Goal: Unclear

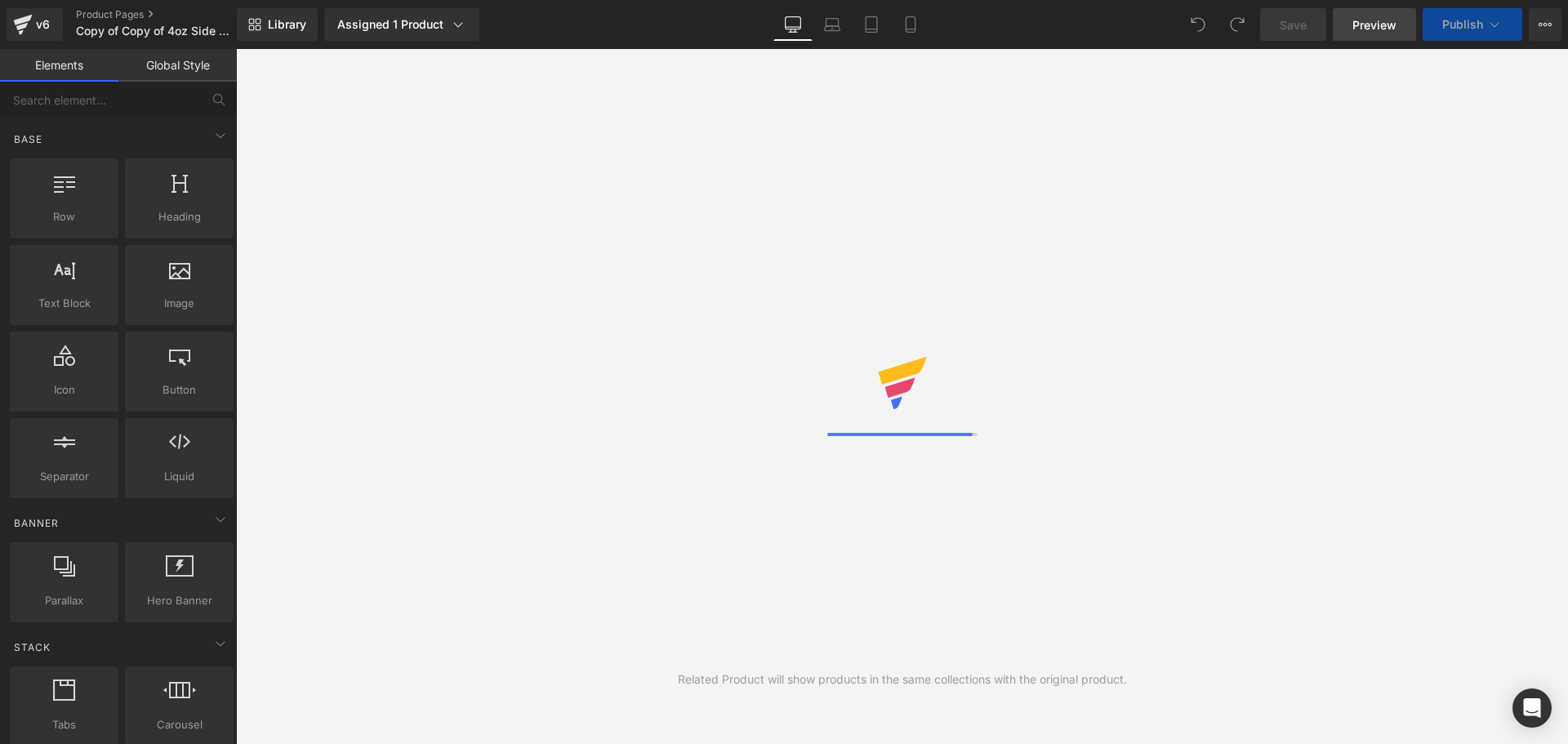
drag, startPoint x: 1369, startPoint y: 21, endPoint x: 1356, endPoint y: 24, distance: 13.3
click at [1370, 21] on span "Preview" at bounding box center [1374, 25] width 44 height 17
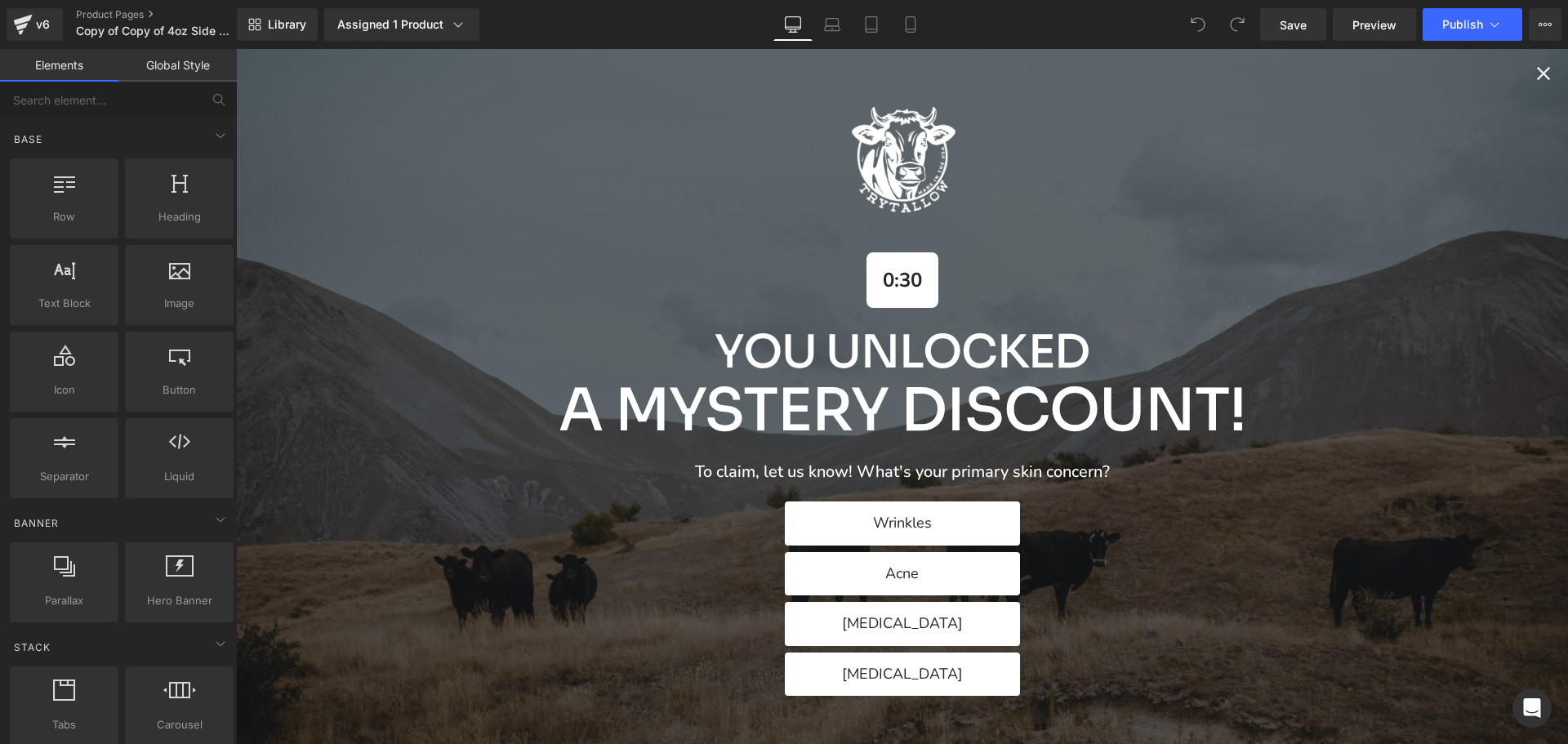
scroll to position [245, 0]
click at [1517, 72] on div "0:29 You Unlocked A Mystery Discount! To claim, let us know! What's your primar…" at bounding box center [902, 396] width 1332 height 695
click at [1532, 72] on icon "Close popup" at bounding box center [1544, 73] width 23 height 23
click at [1537, 69] on icon "Close popup" at bounding box center [1544, 73] width 13 height 13
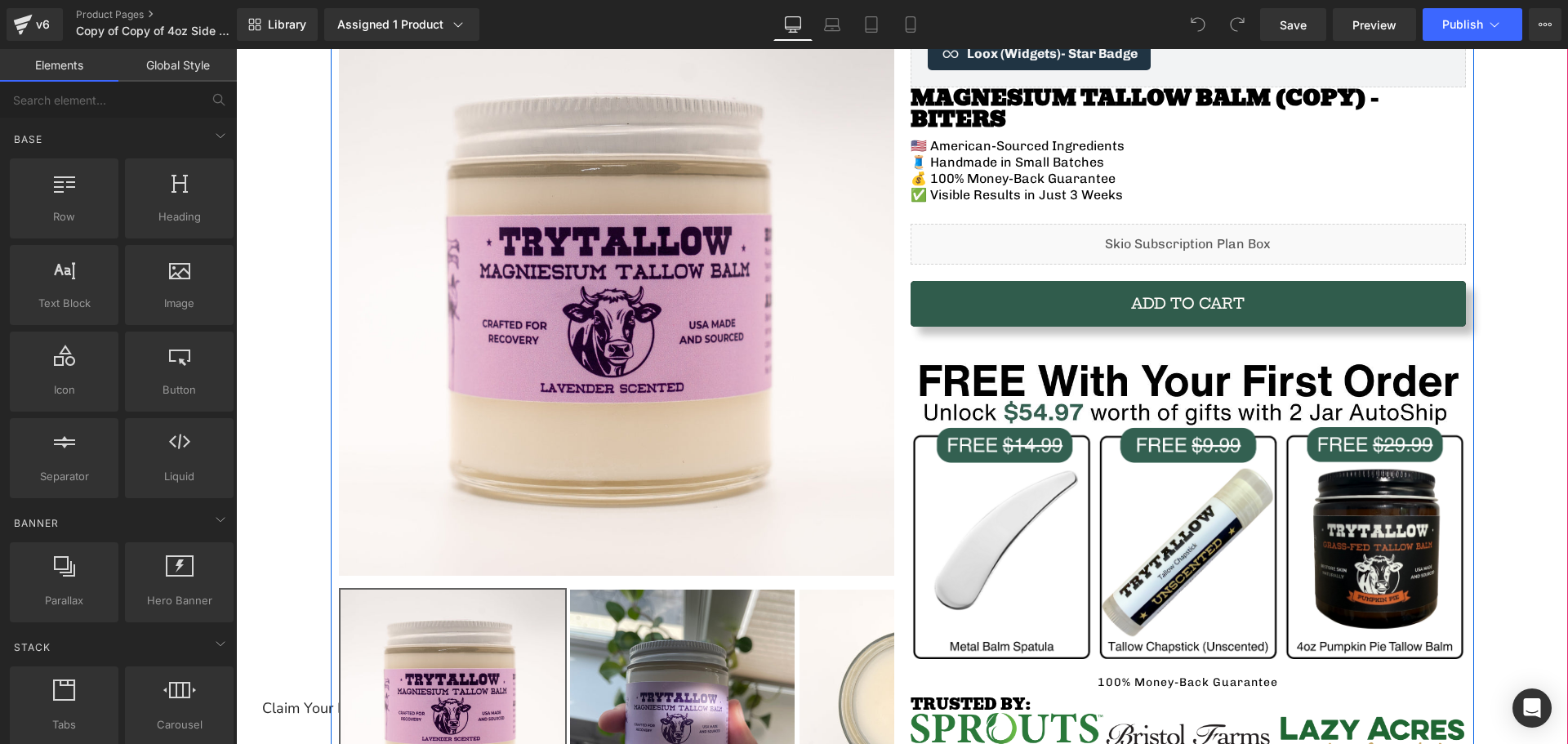
scroll to position [163, 0]
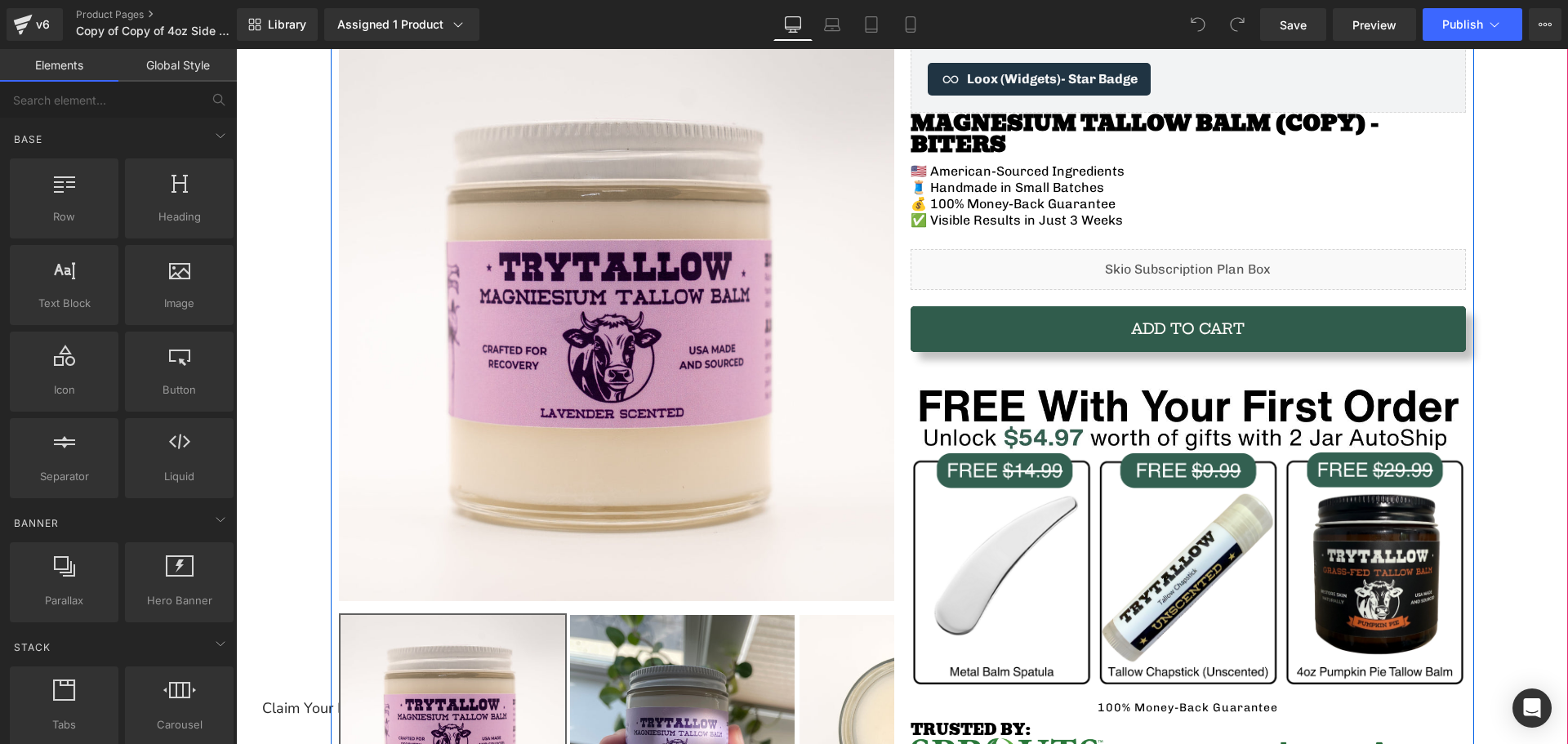
click at [1043, 249] on div "Liquid" at bounding box center [1188, 269] width 555 height 40
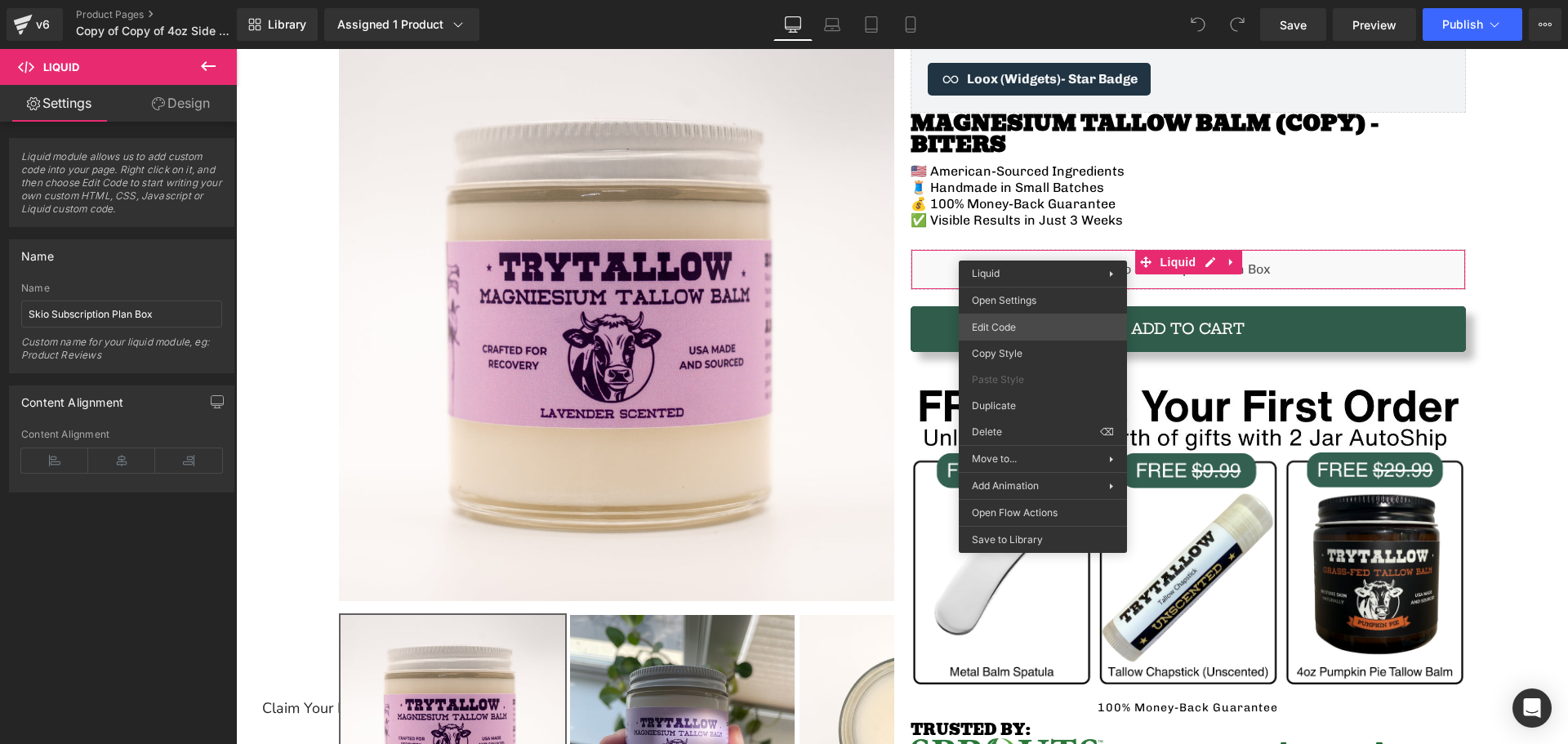
click at [1041, 0] on div "You are previewing how the will restyle your page. You can not edit Elements in…" at bounding box center [784, 0] width 1568 height 0
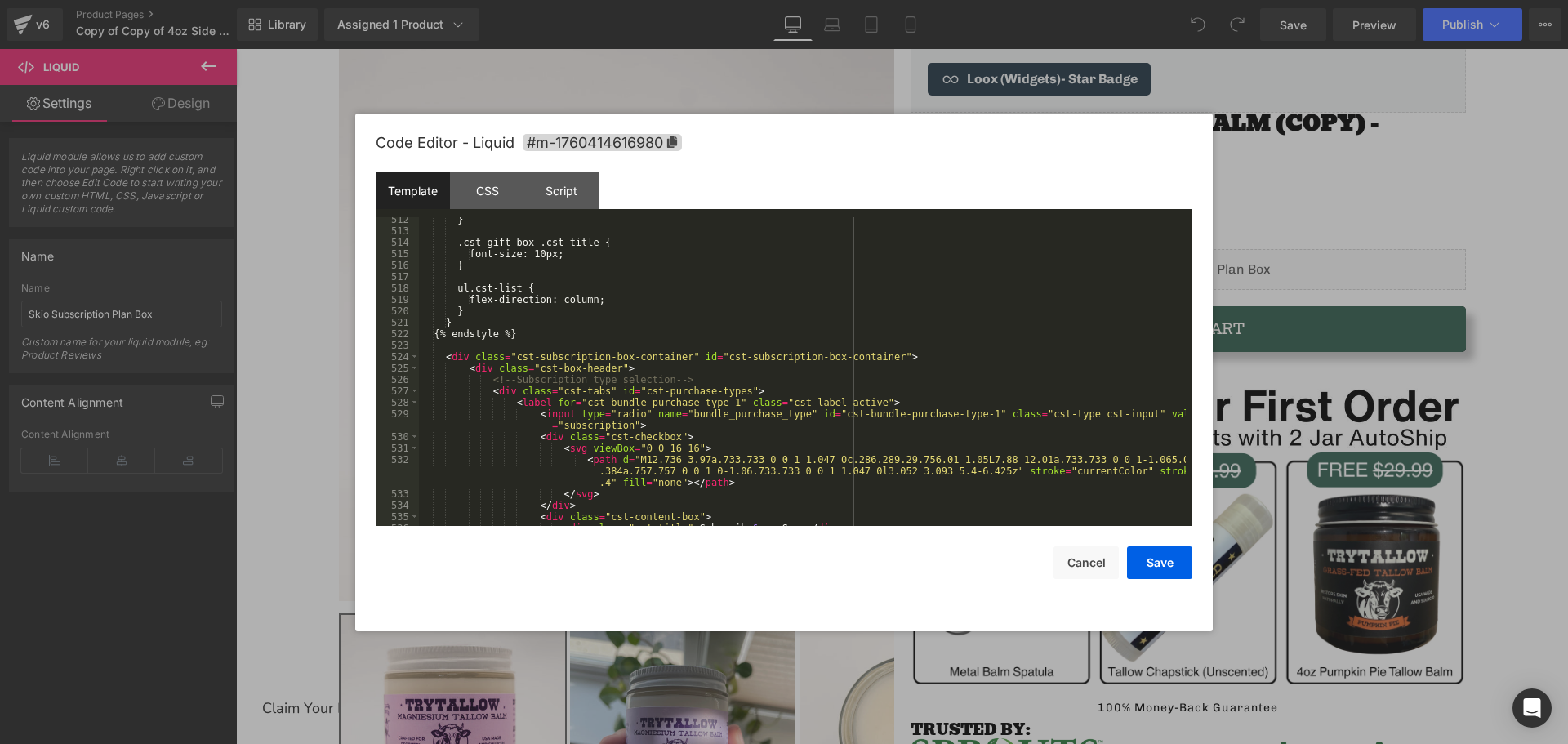
scroll to position [5880, 0]
click at [1080, 569] on button "Cancel" at bounding box center [1086, 563] width 66 height 33
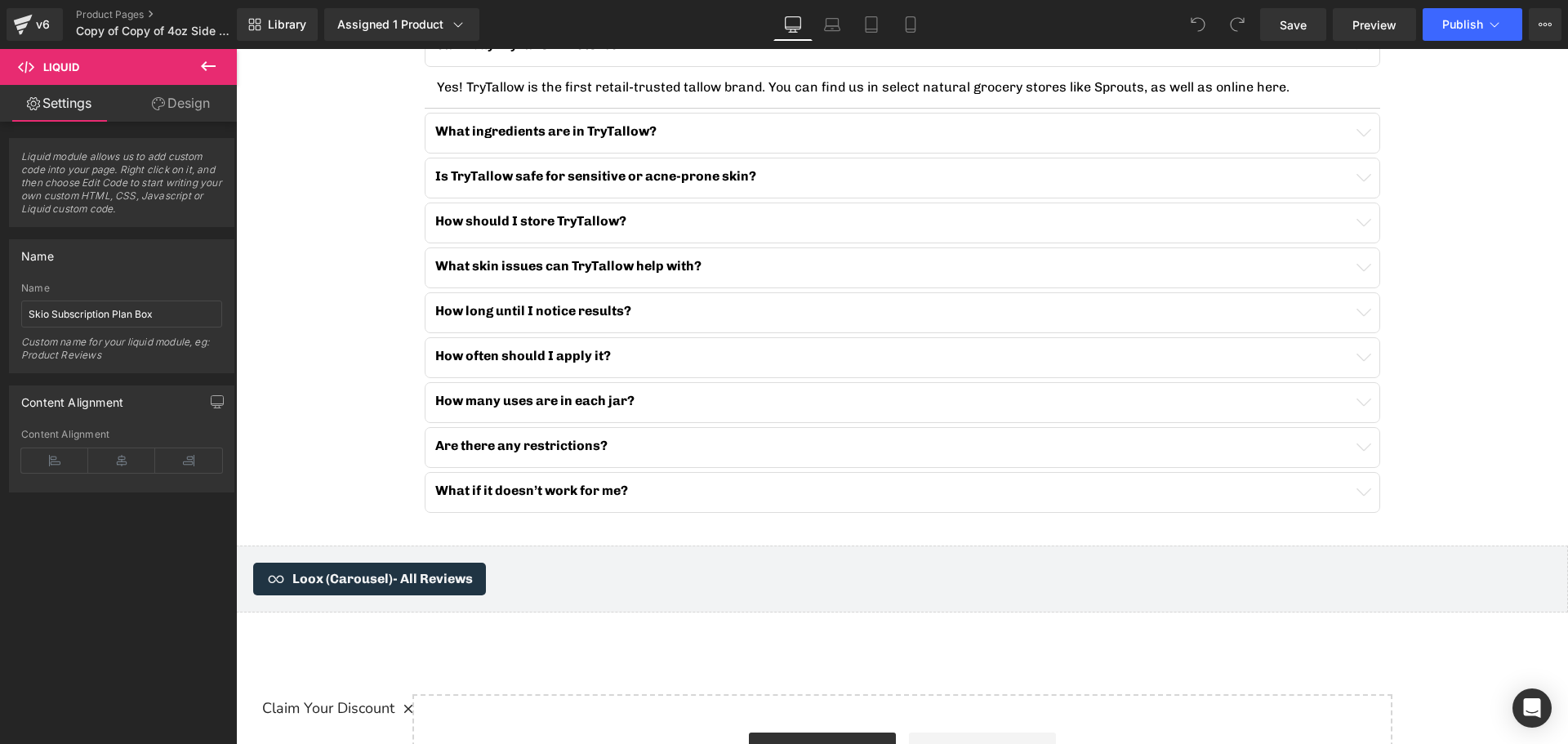
scroll to position [3865, 0]
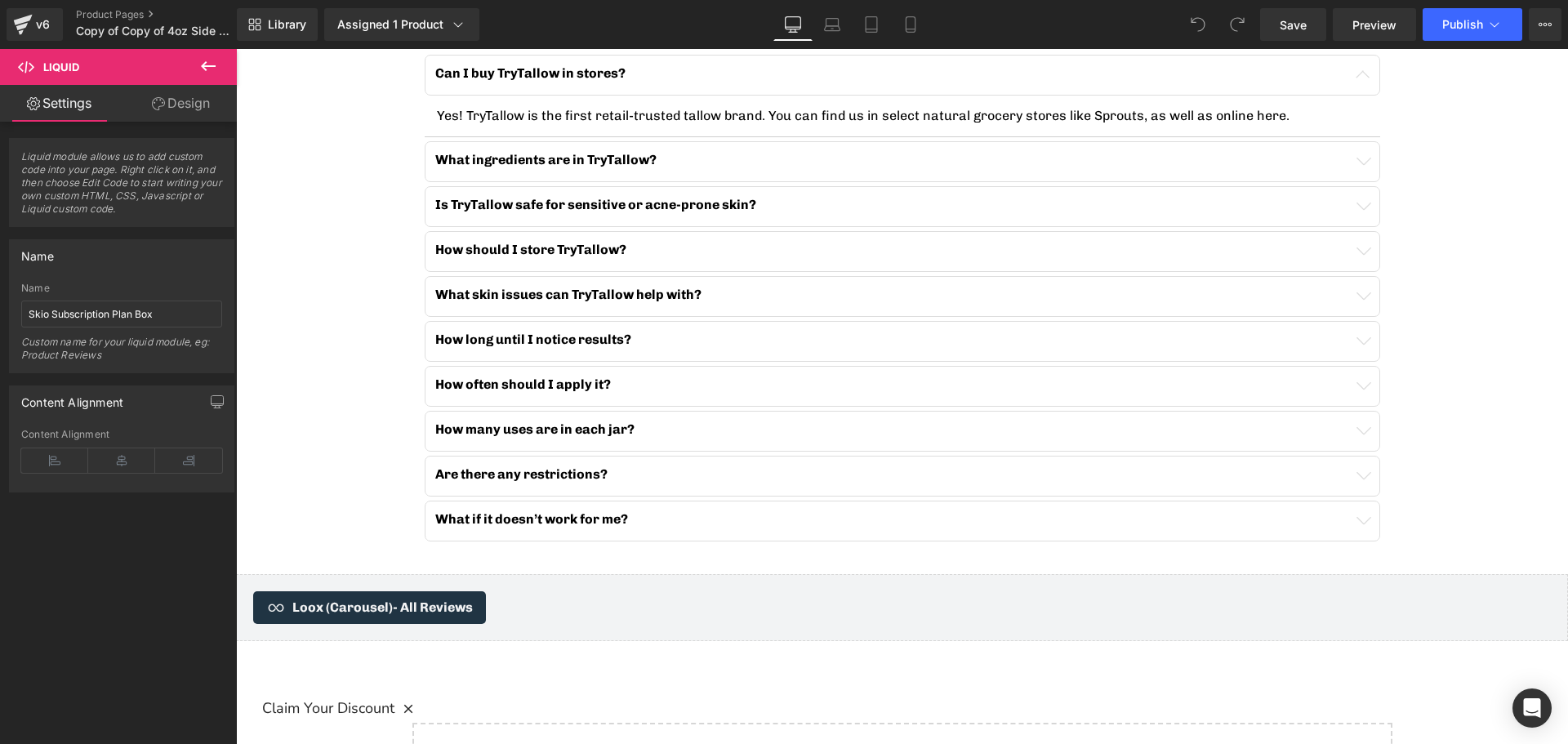
click at [664, 377] on div "How often should I apply it? Text Block" at bounding box center [902, 385] width 934 height 16
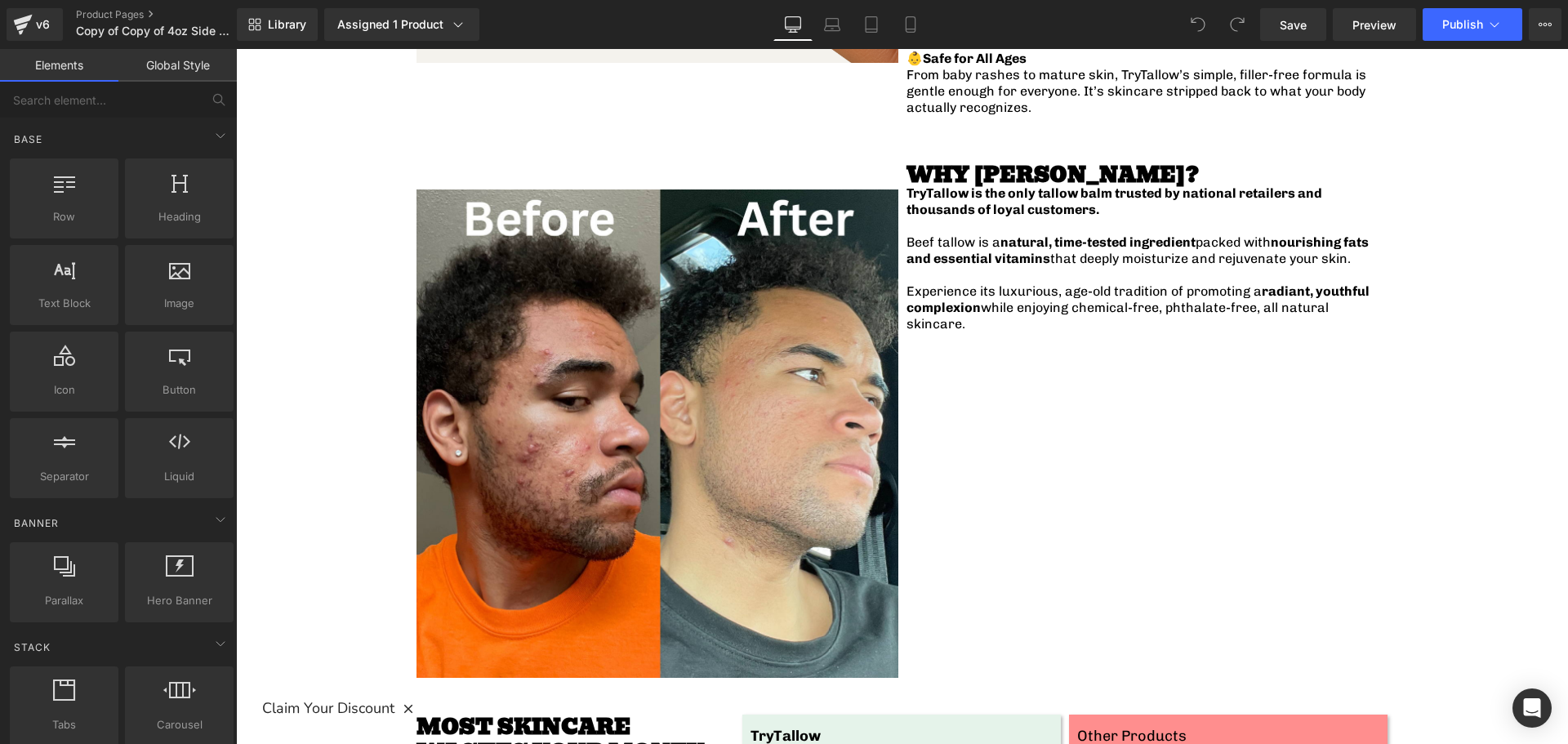
scroll to position [1960, 0]
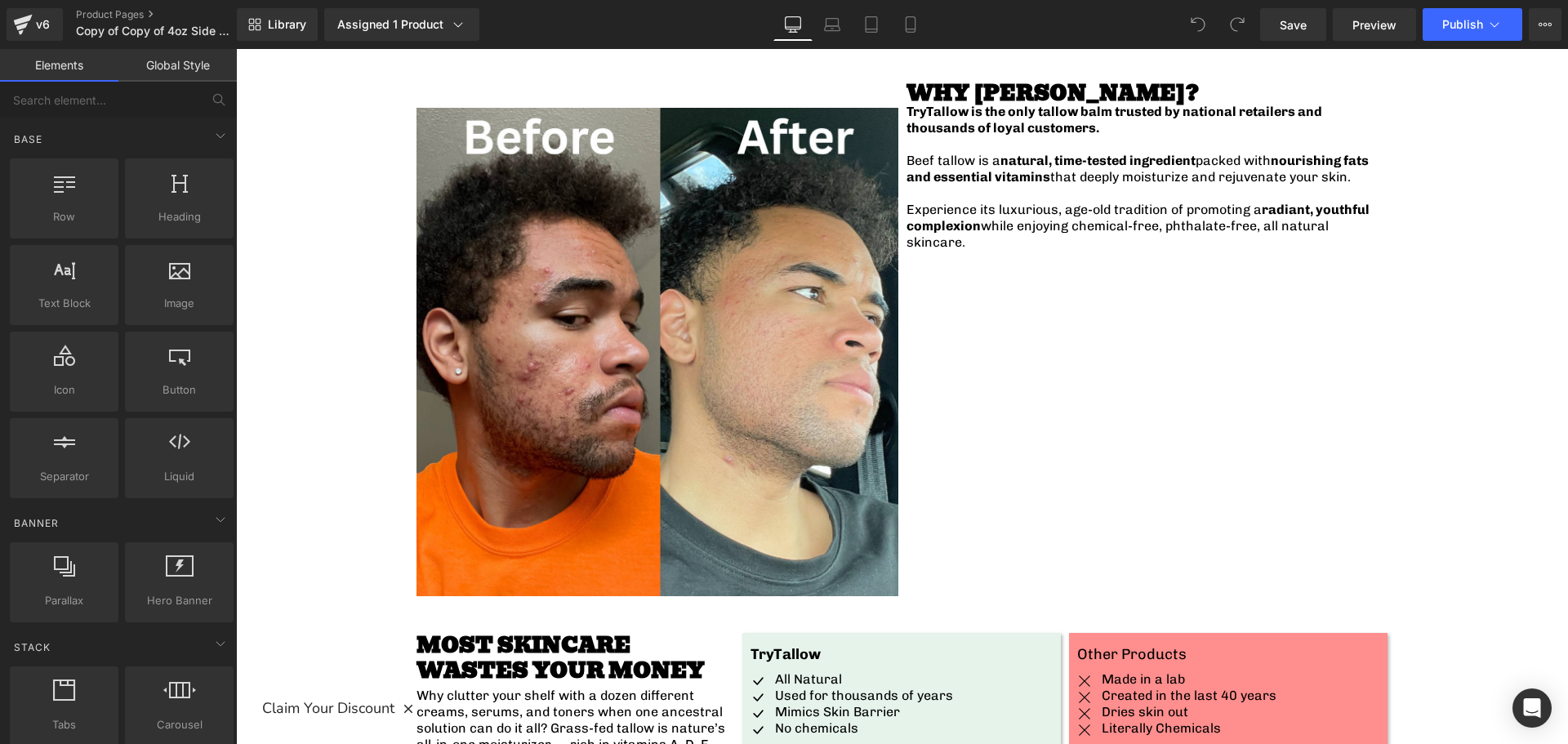
click at [355, 345] on div "Sale Off (P) Image" at bounding box center [902, 493] width 1332 height 4537
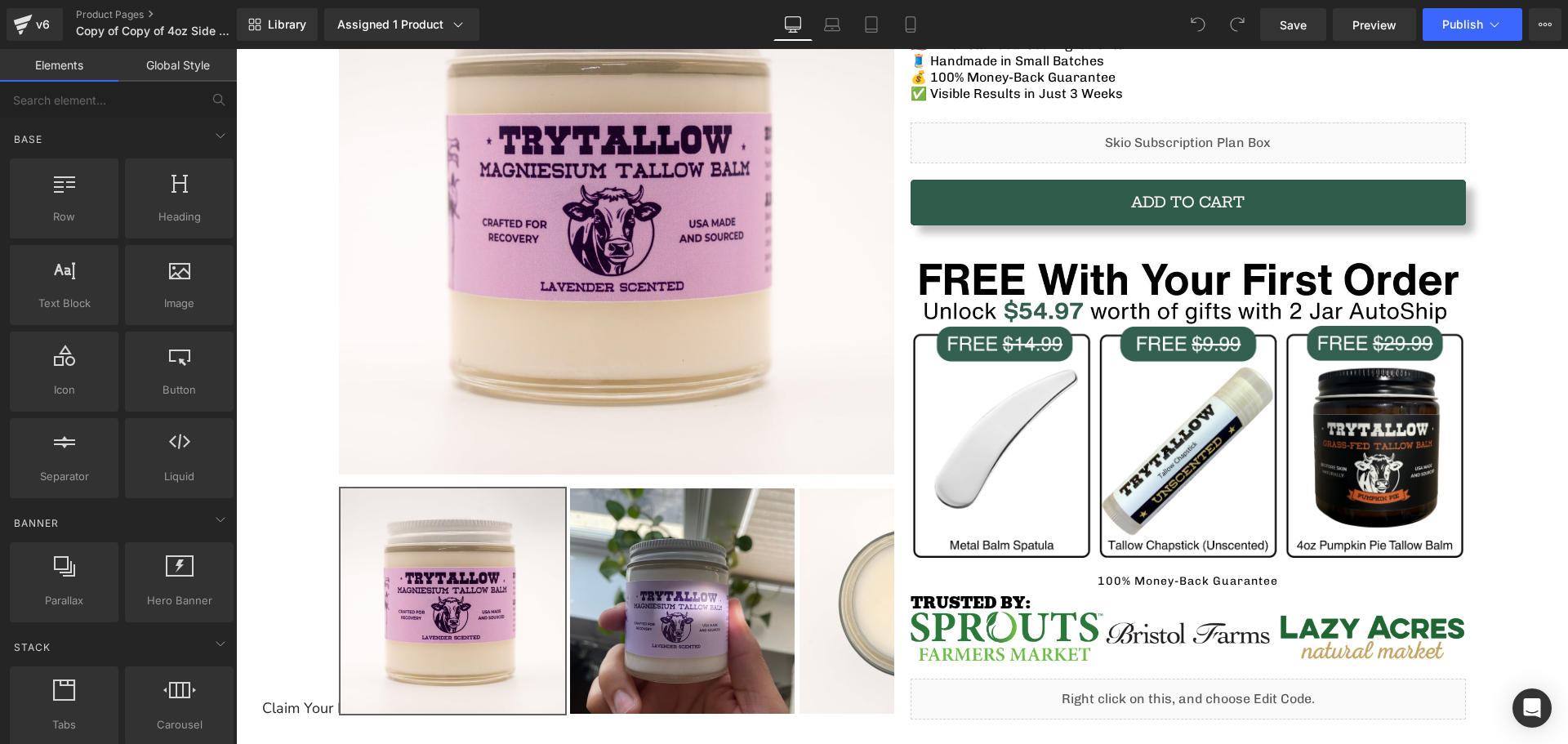
scroll to position [0, 0]
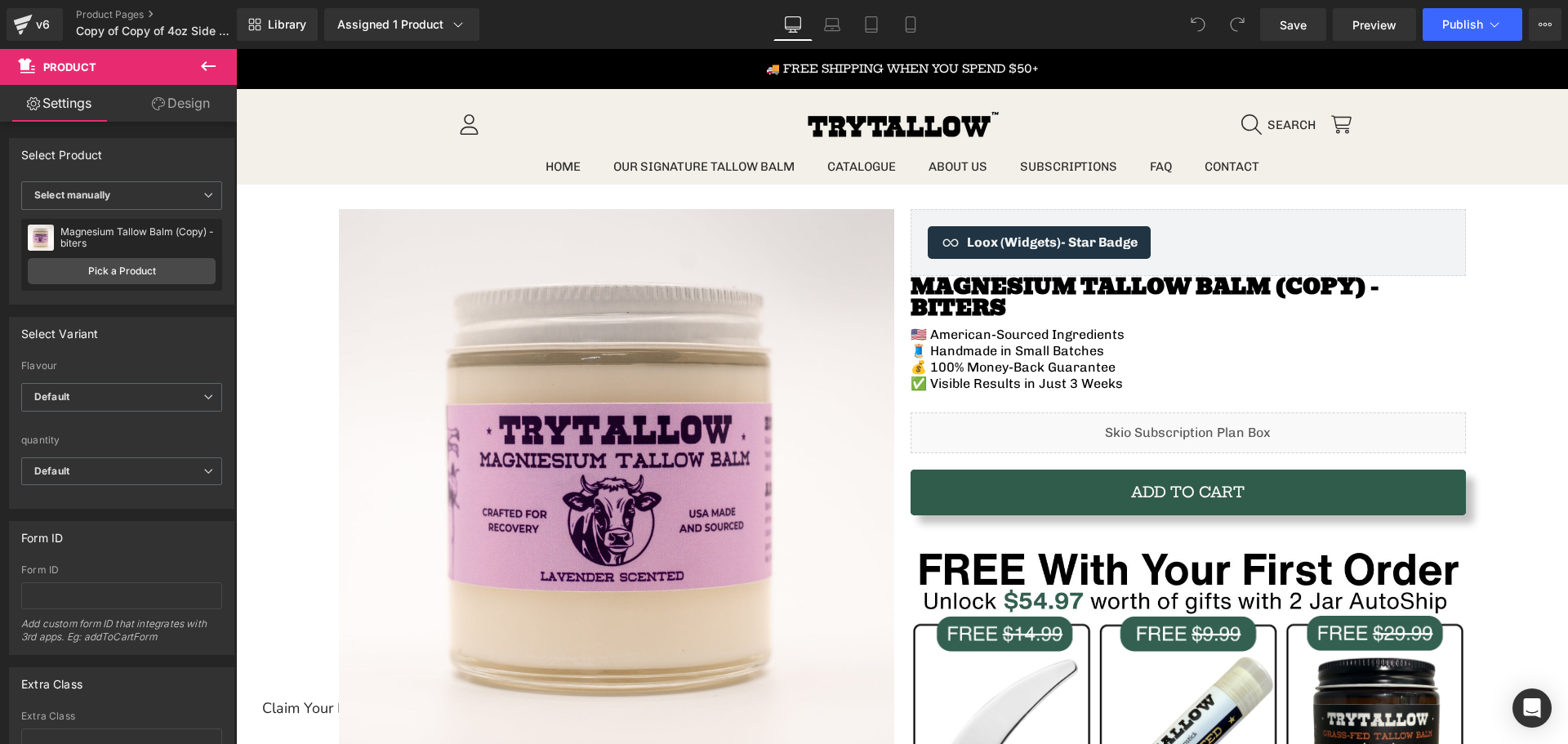
click at [211, 62] on icon at bounding box center [208, 66] width 19 height 19
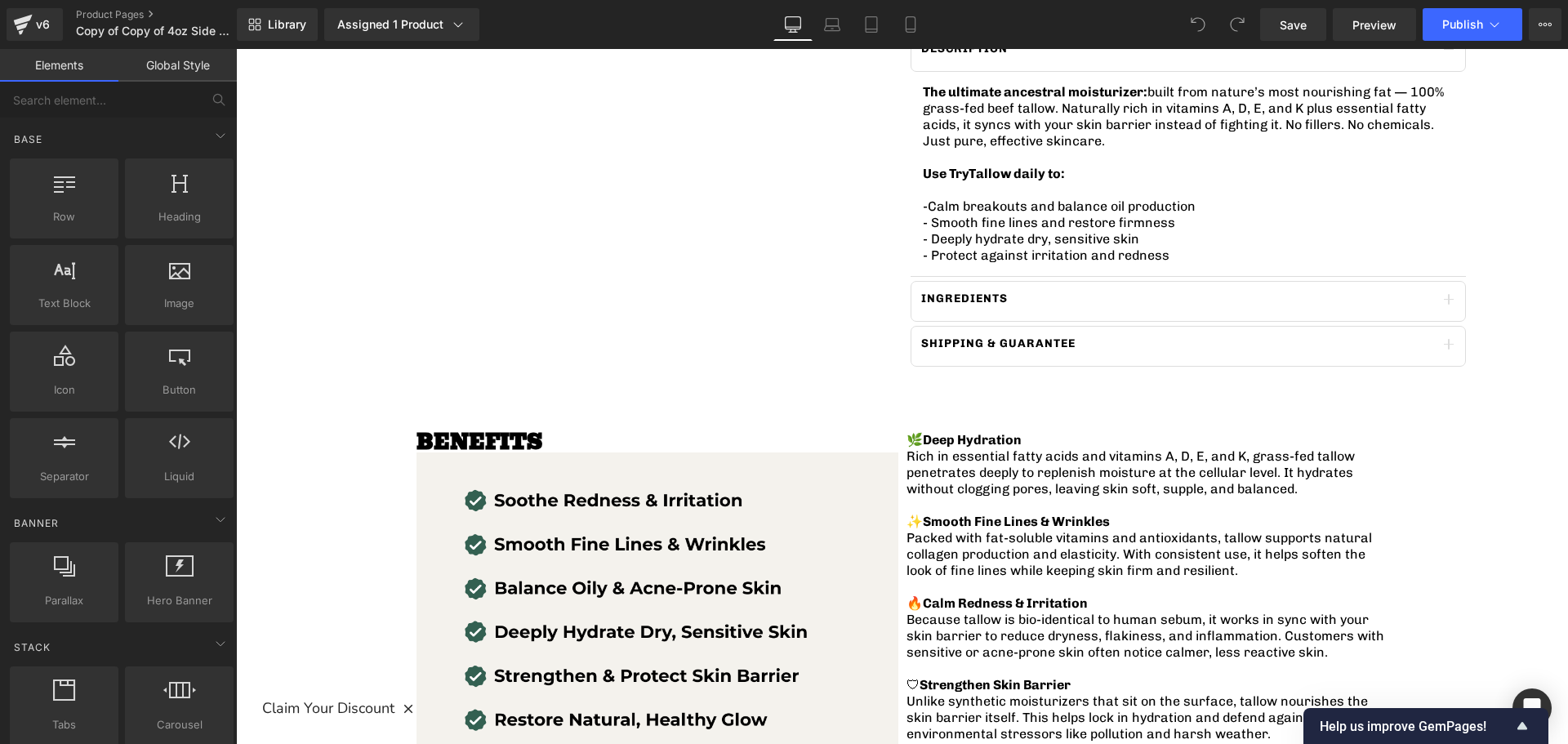
scroll to position [735, 0]
